Goal: Information Seeking & Learning: Learn about a topic

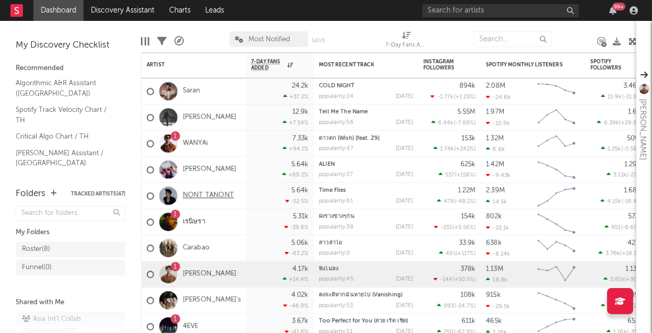
click at [229, 194] on link "NONT TANONT" at bounding box center [208, 195] width 51 height 9
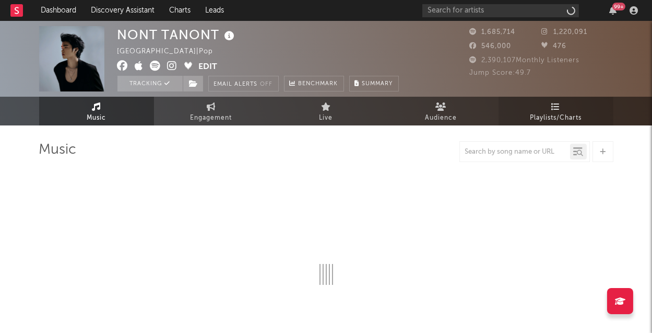
click at [561, 111] on link "Playlists/Charts" at bounding box center [556, 111] width 115 height 29
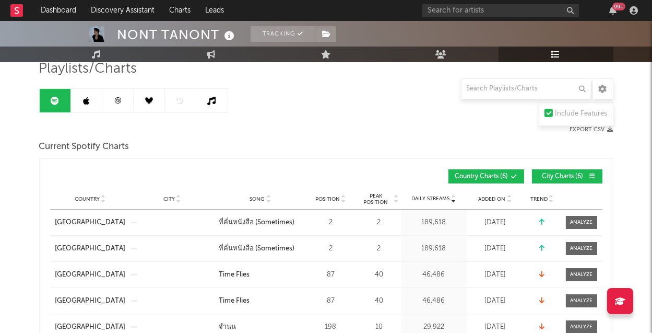
scroll to position [80, 0]
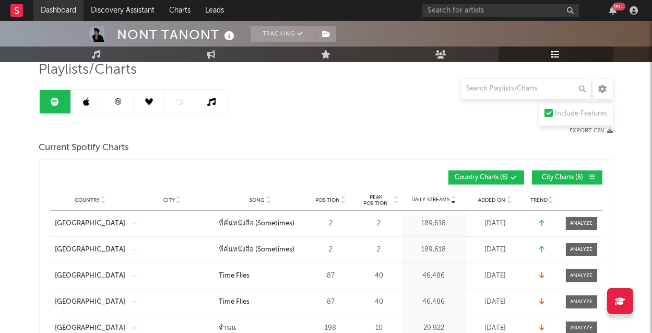
click at [67, 10] on link "Dashboard" at bounding box center [58, 10] width 50 height 21
